Goal: Information Seeking & Learning: Learn about a topic

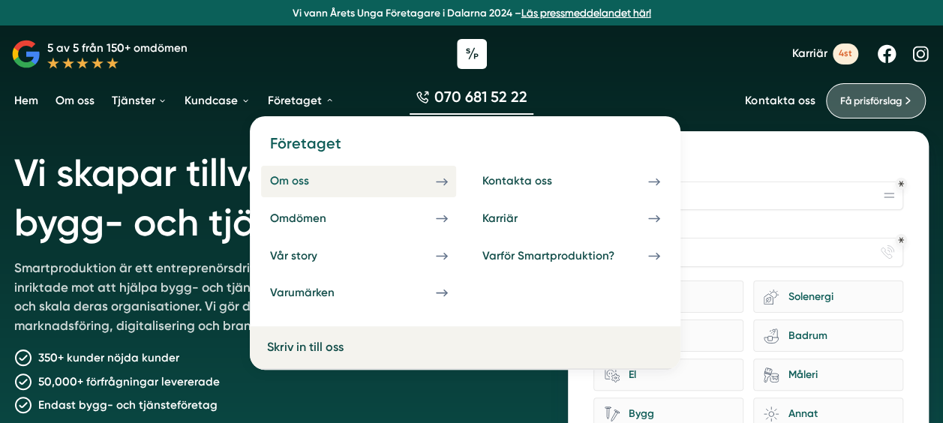
click at [319, 184] on div "Om oss" at bounding box center [306, 181] width 74 height 14
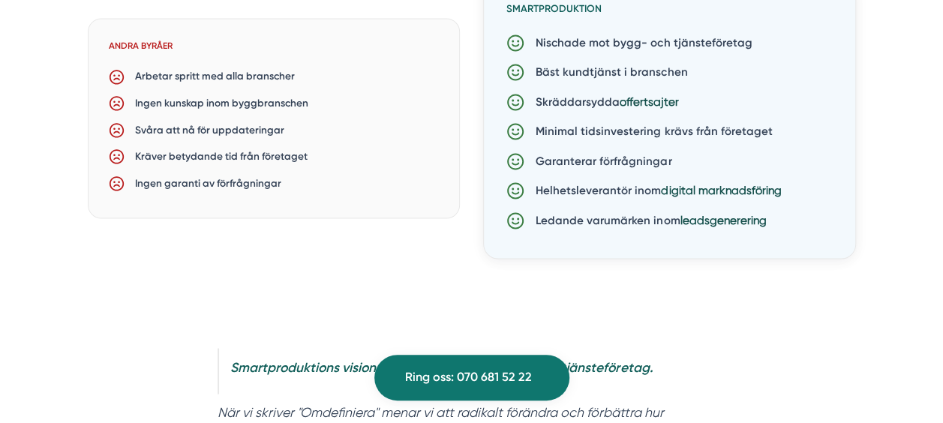
scroll to position [1141, 0]
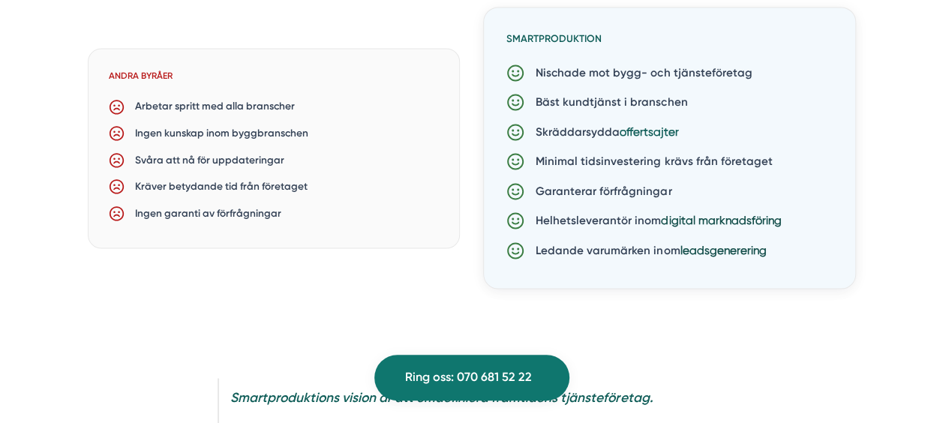
click at [641, 133] on link "offertsajter" at bounding box center [649, 132] width 59 height 14
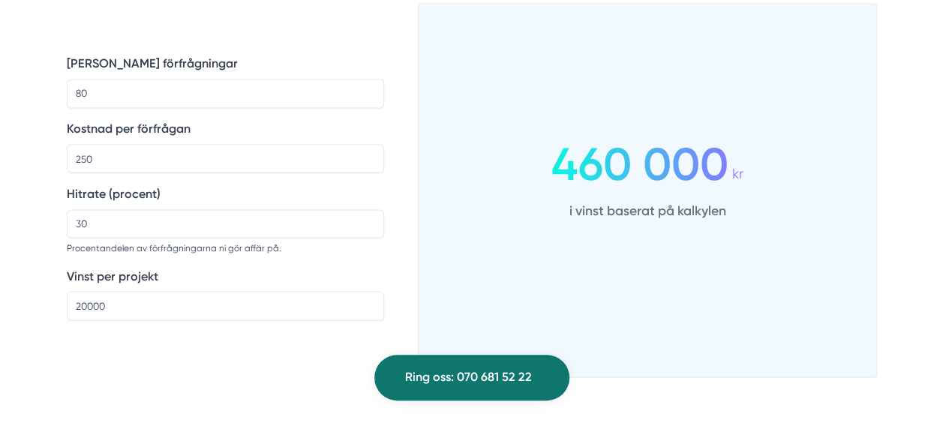
scroll to position [1261, 0]
click at [206, 159] on input "250" at bounding box center [225, 159] width 317 height 29
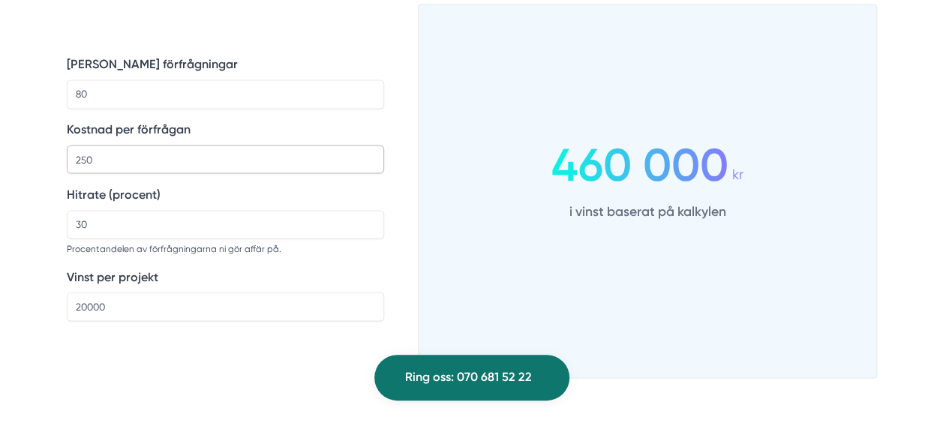
click at [206, 159] on input "250" at bounding box center [225, 159] width 317 height 29
type input "300"
click at [291, 228] on input "30" at bounding box center [225, 224] width 317 height 29
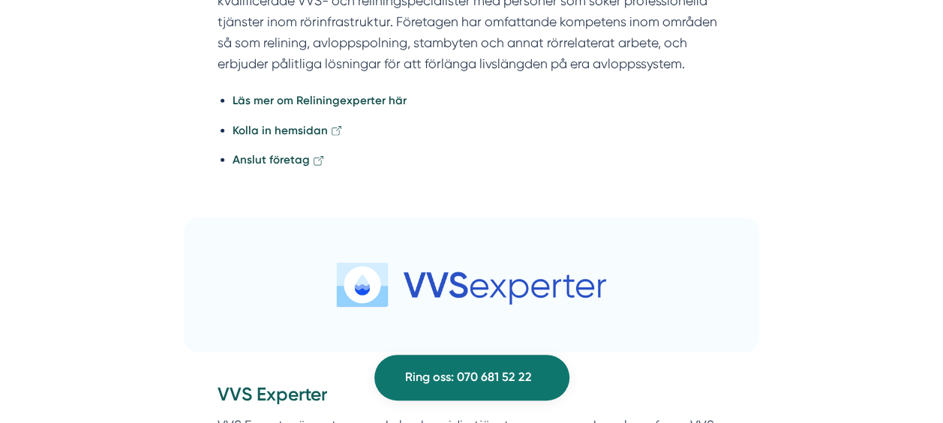
scroll to position [4560, 0]
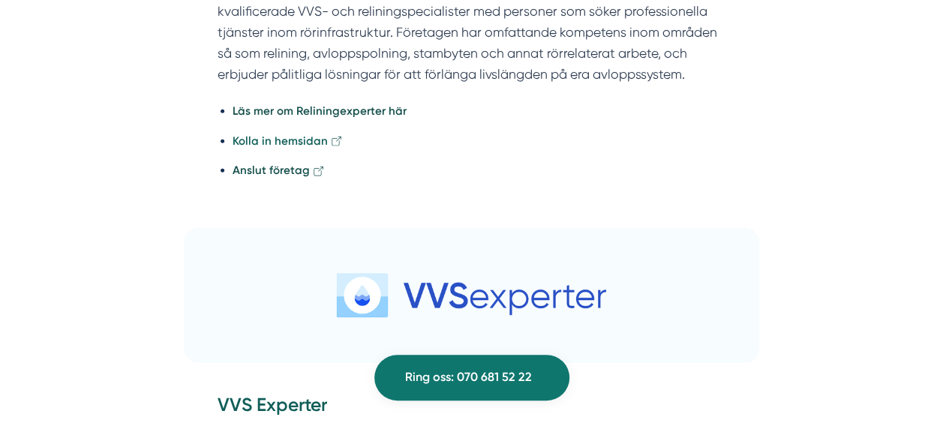
type input "20"
click at [276, 134] on strong "Kolla in hemsidan" at bounding box center [280, 141] width 95 height 14
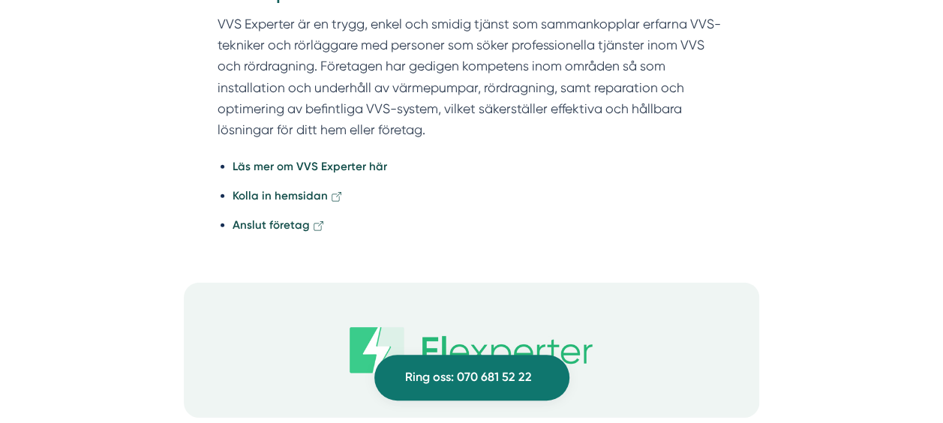
scroll to position [5038, 0]
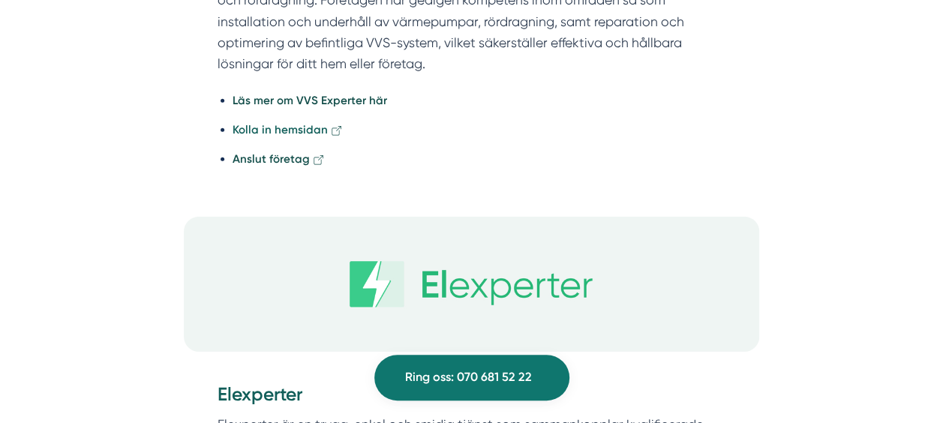
click at [297, 123] on strong "Kolla in hemsidan" at bounding box center [280, 130] width 95 height 14
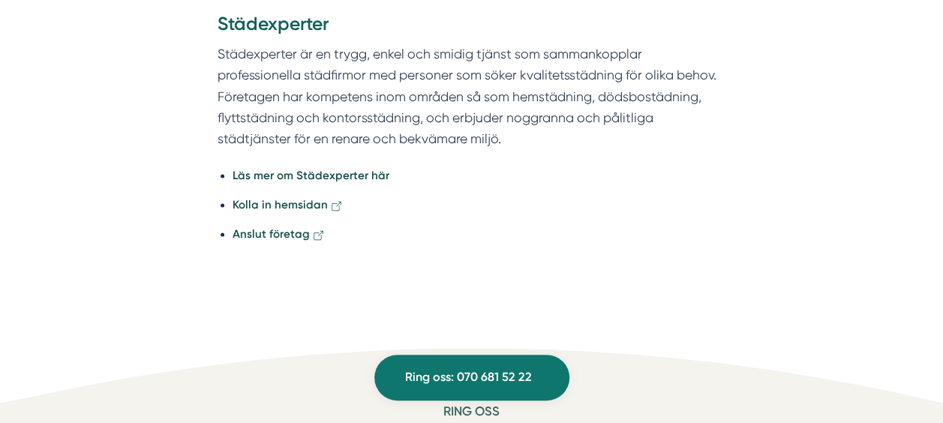
scroll to position [6737, 0]
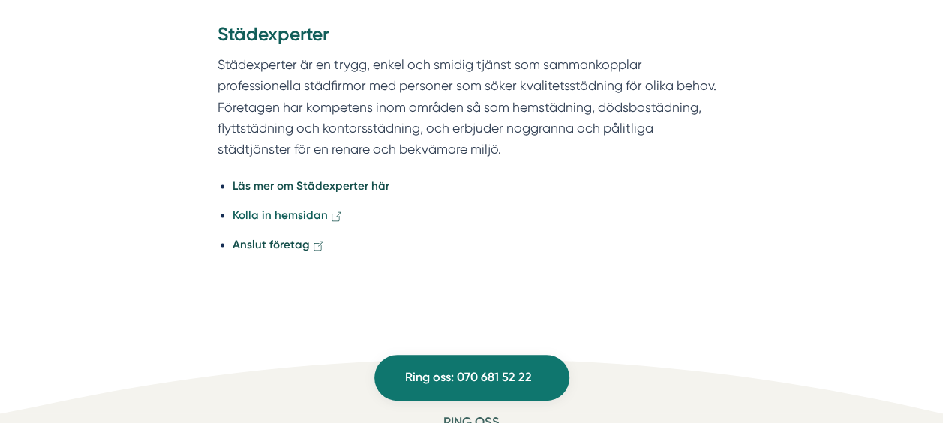
click at [285, 212] on strong "Kolla in hemsidan" at bounding box center [280, 216] width 95 height 14
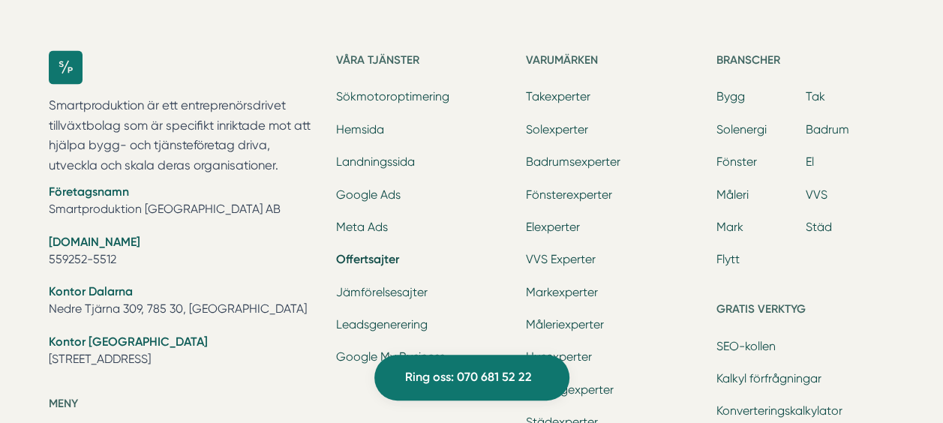
scroll to position [7317, 0]
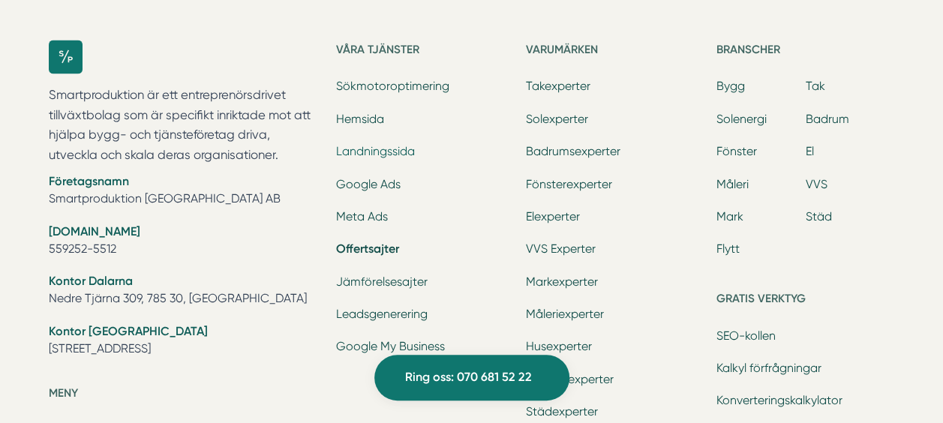
click at [368, 148] on link "Landningssida" at bounding box center [375, 151] width 79 height 14
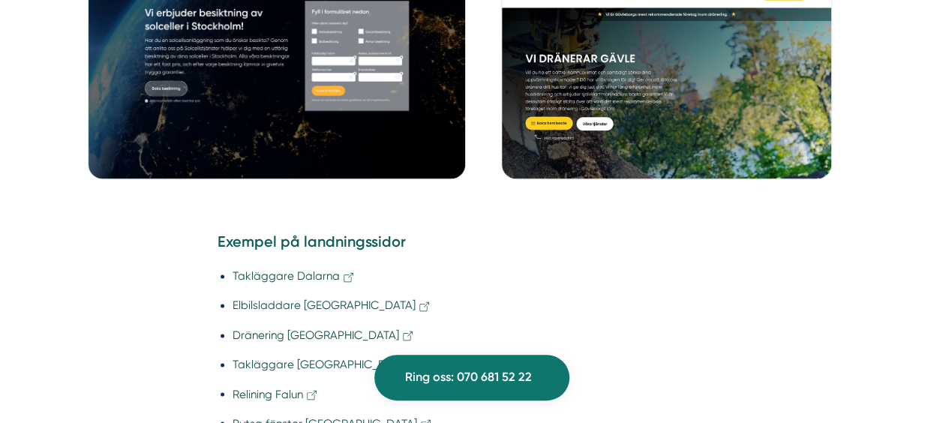
scroll to position [1111, 0]
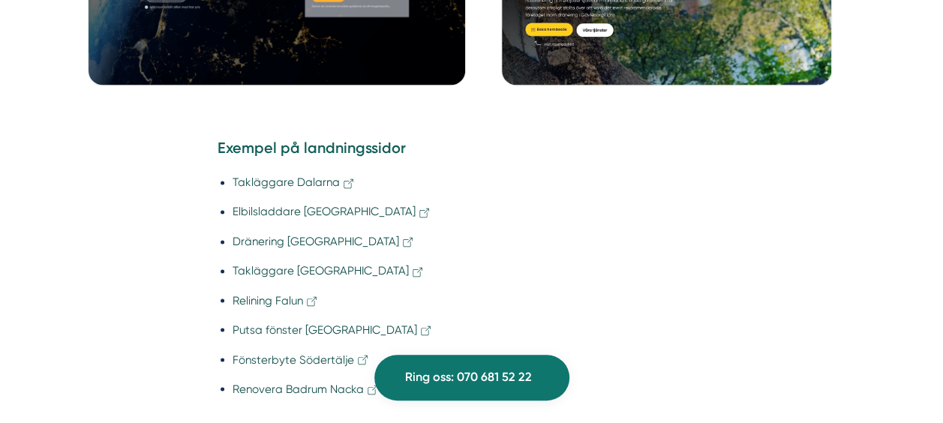
click at [557, 200] on ul "Takläggare [GEOGRAPHIC_DATA] [GEOGRAPHIC_DATA] [GEOGRAPHIC_DATA] [GEOGRAPHIC_DA…" at bounding box center [472, 289] width 508 height 251
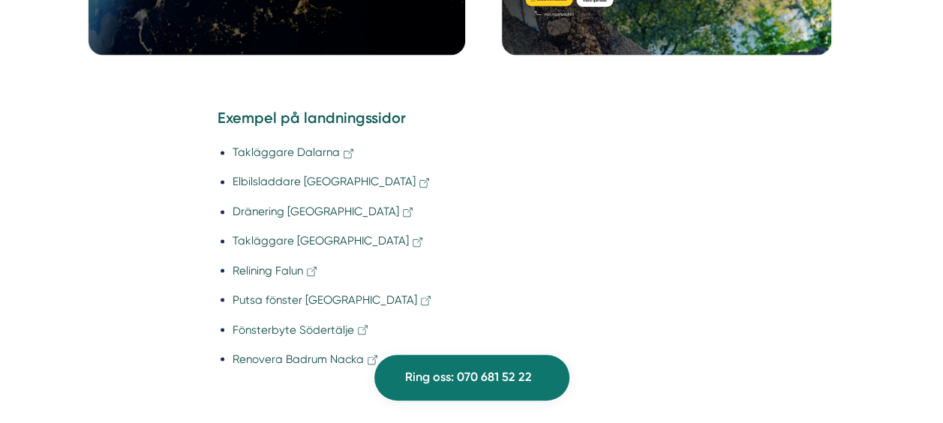
scroll to position [1171, 0]
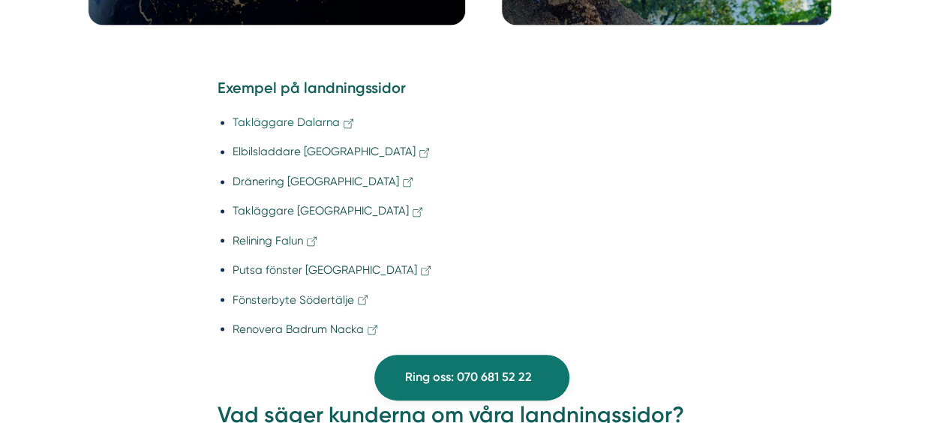
click at [300, 122] on link "Takläggare Dalarna" at bounding box center [294, 123] width 123 height 14
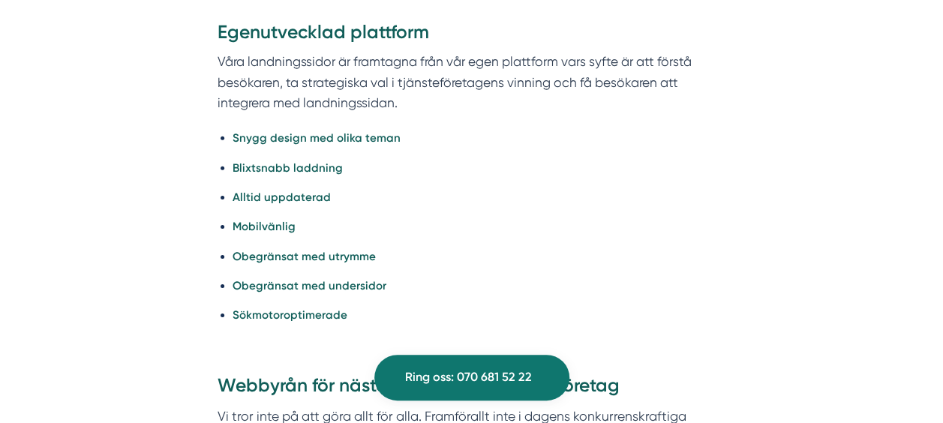
scroll to position [2298, 0]
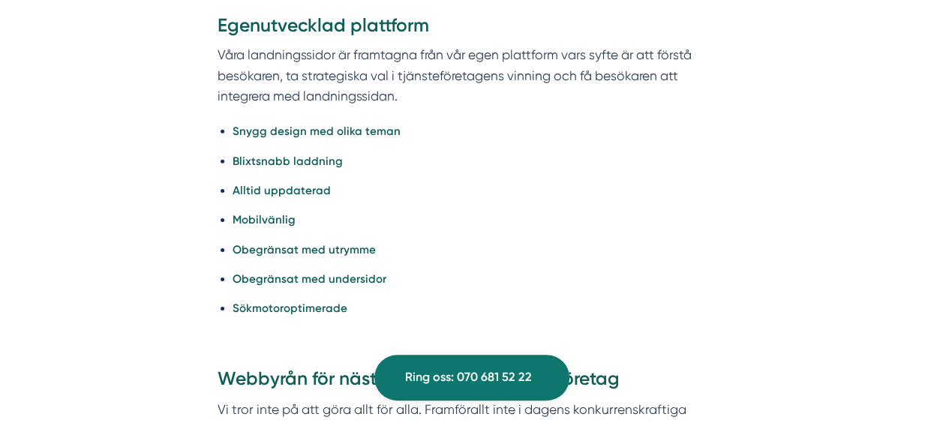
click at [774, 229] on div "Skriven av [PERSON_NAME] Varför landningssida? En landningssida är den perfekta…" at bounding box center [471, 201] width 909 height 3736
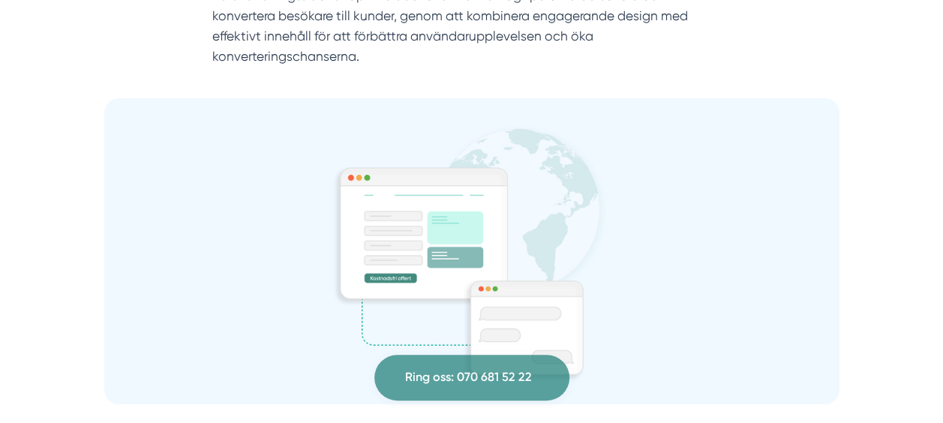
scroll to position [0, 0]
